Goal: Check status: Check status

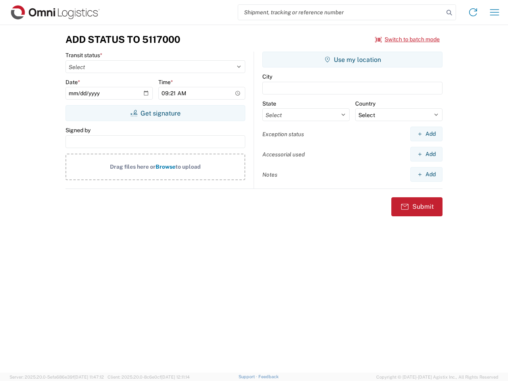
click at [341, 12] on input "search" at bounding box center [341, 12] width 206 height 15
click at [450, 13] on icon at bounding box center [449, 12] width 11 height 11
click at [473, 12] on icon at bounding box center [473, 12] width 13 height 13
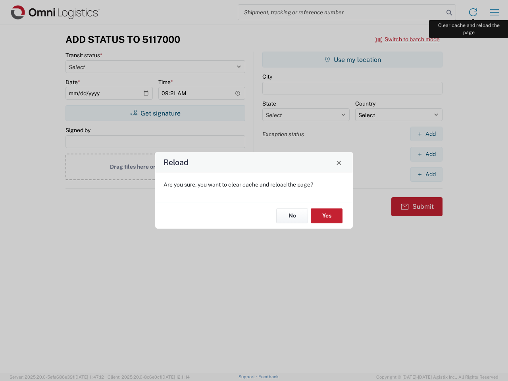
click at [495, 12] on div "Reload Are you sure, you want to clear cache and reload the page? No Yes" at bounding box center [254, 190] width 508 height 381
click at [408, 39] on div "Reload Are you sure, you want to clear cache and reload the page? No Yes" at bounding box center [254, 190] width 508 height 381
click at [155, 113] on div "Reload Are you sure, you want to clear cache and reload the page? No Yes" at bounding box center [254, 190] width 508 height 381
click at [353, 60] on div "Reload Are you sure, you want to clear cache and reload the page? No Yes" at bounding box center [254, 190] width 508 height 381
click at [427, 134] on div "Reload Are you sure, you want to clear cache and reload the page? No Yes" at bounding box center [254, 190] width 508 height 381
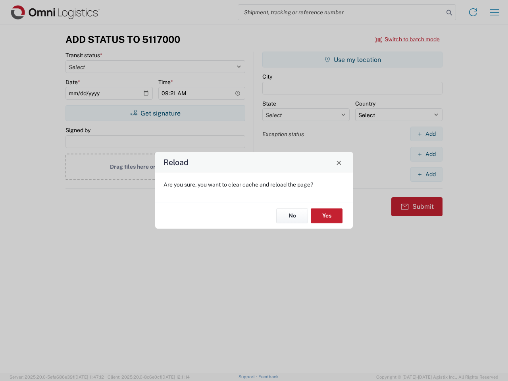
click at [427, 154] on div "Reload Are you sure, you want to clear cache and reload the page? No Yes" at bounding box center [254, 190] width 508 height 381
click at [427, 174] on div "Reload Are you sure, you want to clear cache and reload the page? No Yes" at bounding box center [254, 190] width 508 height 381
